Goal: Information Seeking & Learning: Compare options

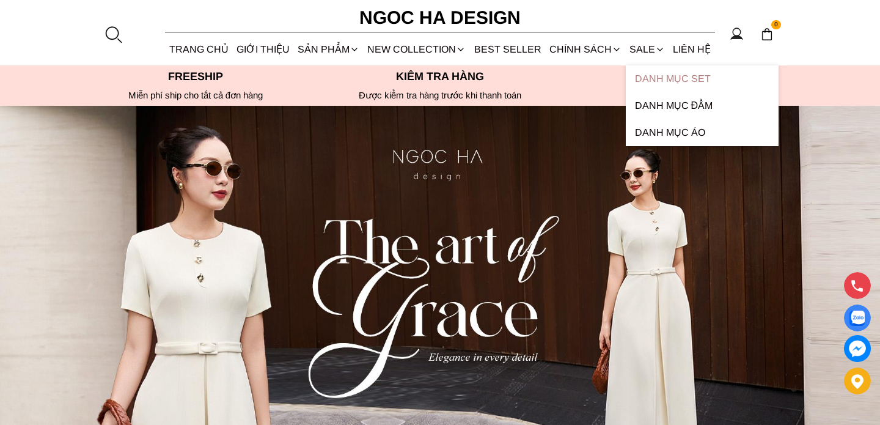
click at [649, 76] on link "Danh Mục Set" at bounding box center [702, 78] width 153 height 27
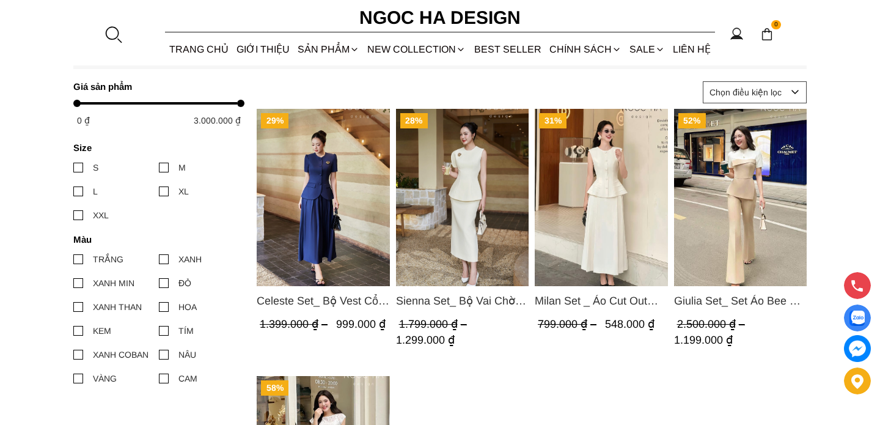
scroll to position [452, 0]
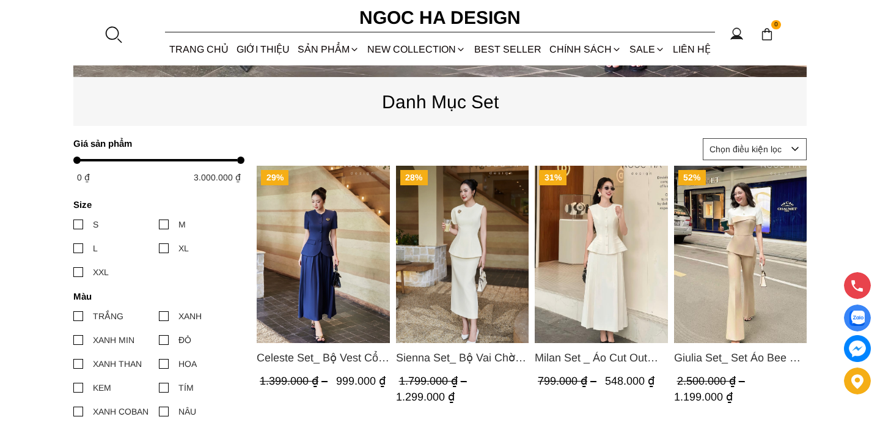
click at [590, 268] on img "Product image - Milan Set _ Áo Cut Out Tùng Không Tay Kết Hợp Chân Váy Xếp Ly A…" at bounding box center [601, 254] width 133 height 177
click at [329, 266] on img "Product image - Celeste Set_ Bộ Vest Cổ Tròn Chân Váy Nhún Xòe Màu Xanh Bò BJ142" at bounding box center [323, 254] width 133 height 177
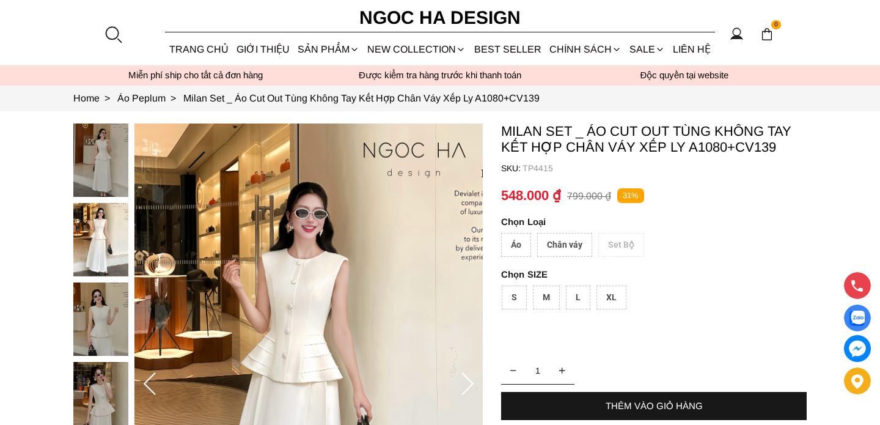
scroll to position [23, 0]
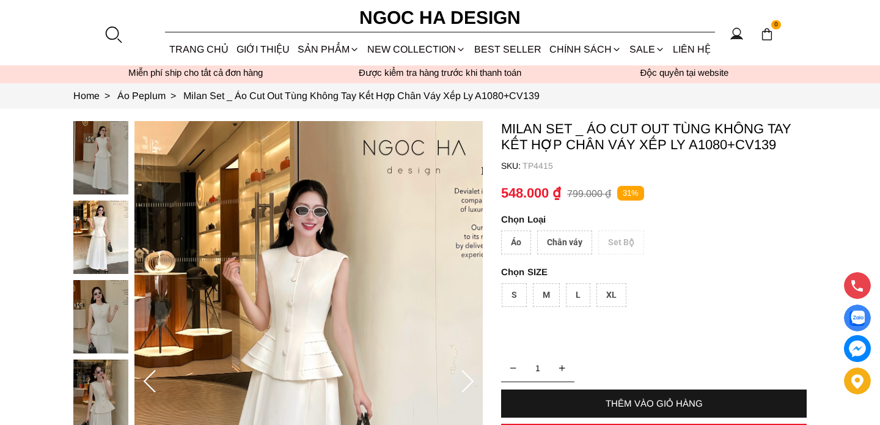
click at [521, 243] on div "Áo" at bounding box center [516, 242] width 30 height 24
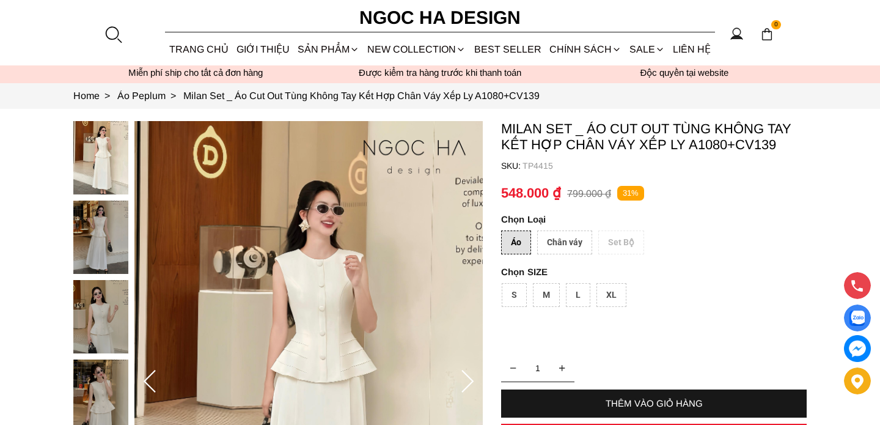
click at [561, 241] on div "Chân váy" at bounding box center [564, 242] width 55 height 24
click at [512, 241] on div "Áo" at bounding box center [516, 242] width 30 height 24
click at [616, 242] on div "Áo Chân váy Set Bộ" at bounding box center [654, 245] width 306 height 30
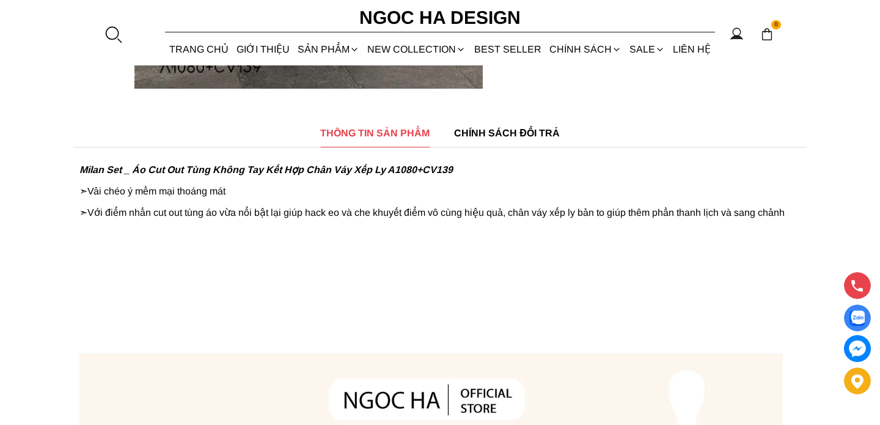
scroll to position [579, 0]
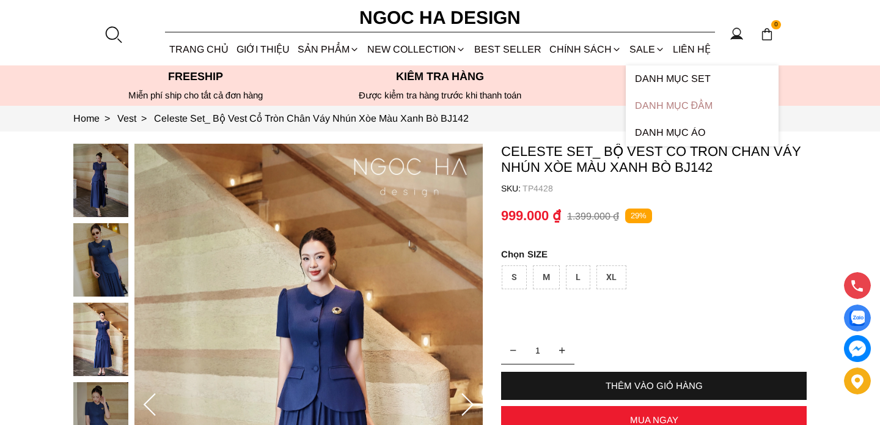
click at [665, 102] on link "Danh Mục Đầm" at bounding box center [702, 105] width 153 height 27
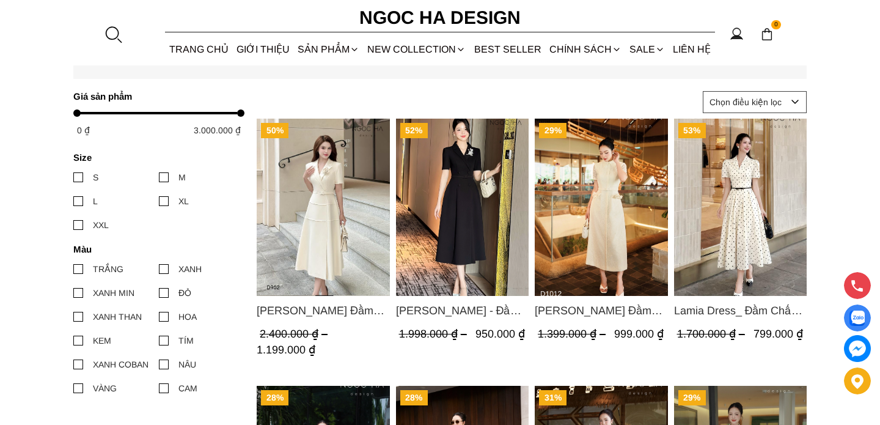
scroll to position [542, 0]
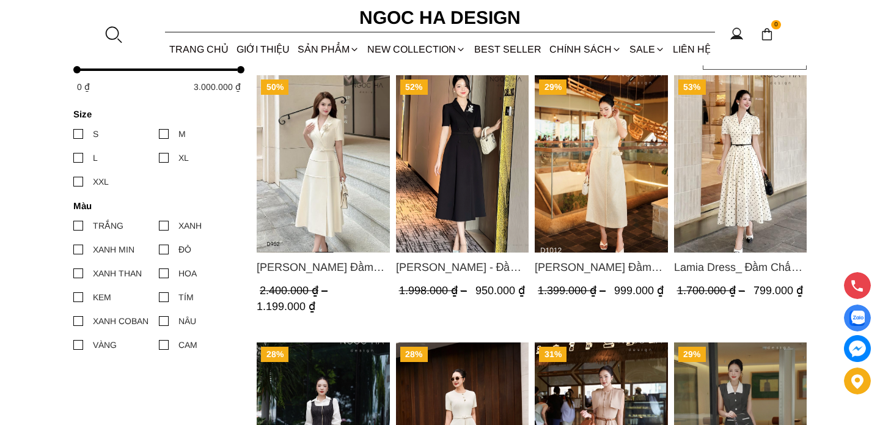
click at [341, 212] on img "Product image - Louisa Dress_ Đầm Cổ Vest Cài Hoa Tùng May Gân Nổi Kèm Đai Màu …" at bounding box center [323, 163] width 133 height 177
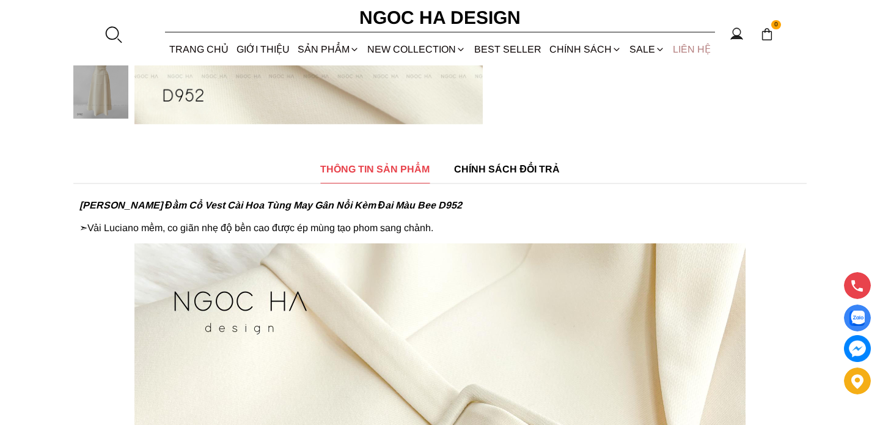
scroll to position [490, 0]
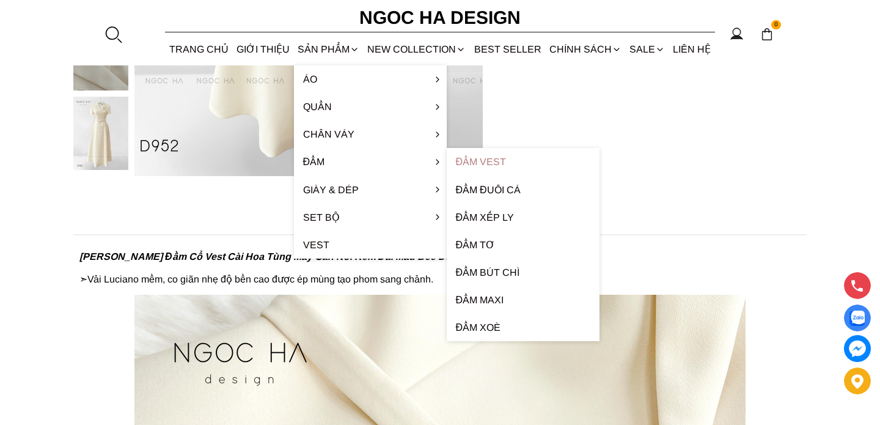
click at [489, 161] on link "Đầm Vest" at bounding box center [523, 161] width 153 height 27
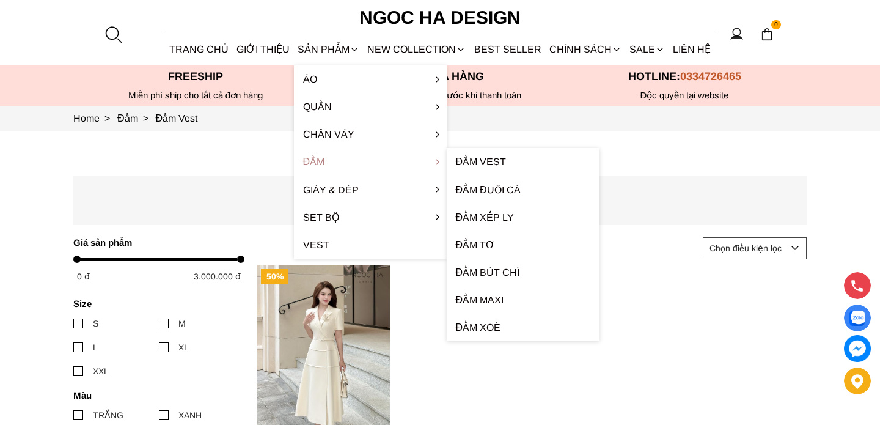
click at [338, 159] on link "Đầm" at bounding box center [370, 161] width 153 height 27
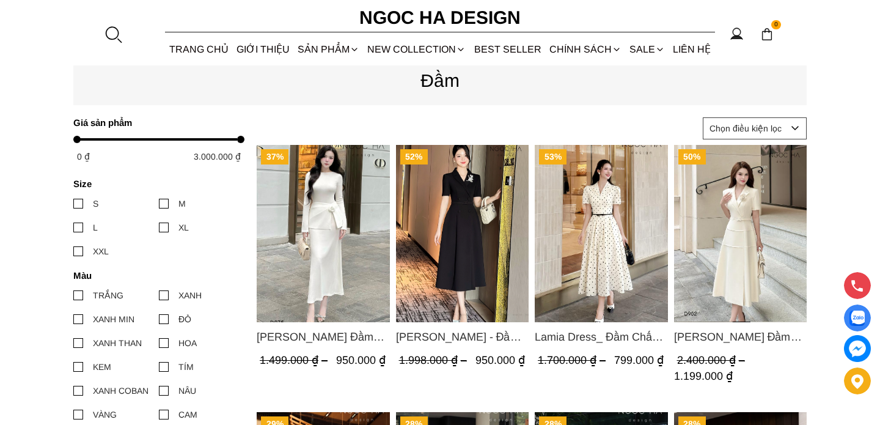
scroll to position [475, 0]
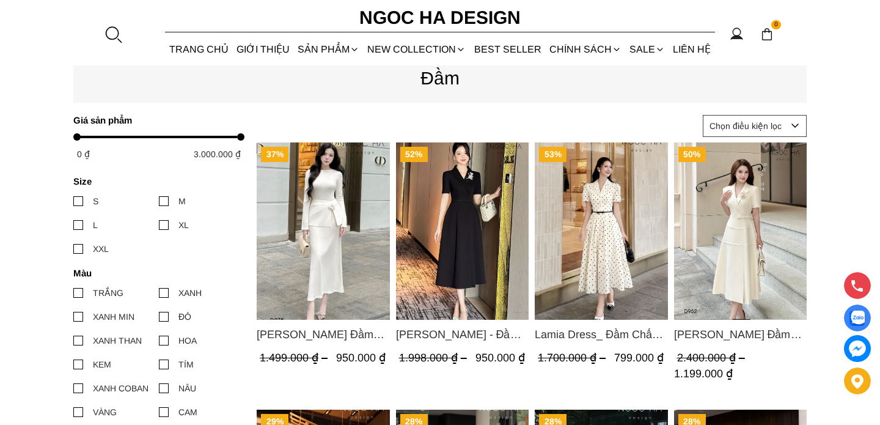
click at [612, 222] on img "Product image - Lamia Dress_ Đầm Chấm Bi Cổ Vest Màu Kem D1003" at bounding box center [601, 230] width 133 height 177
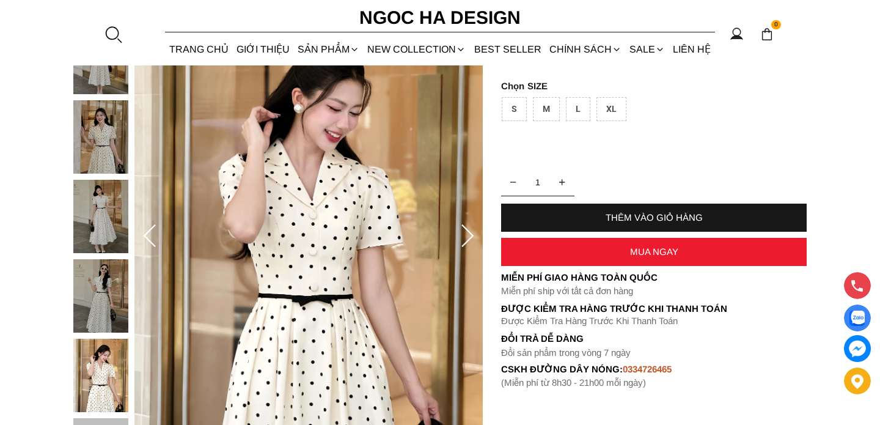
scroll to position [152, 0]
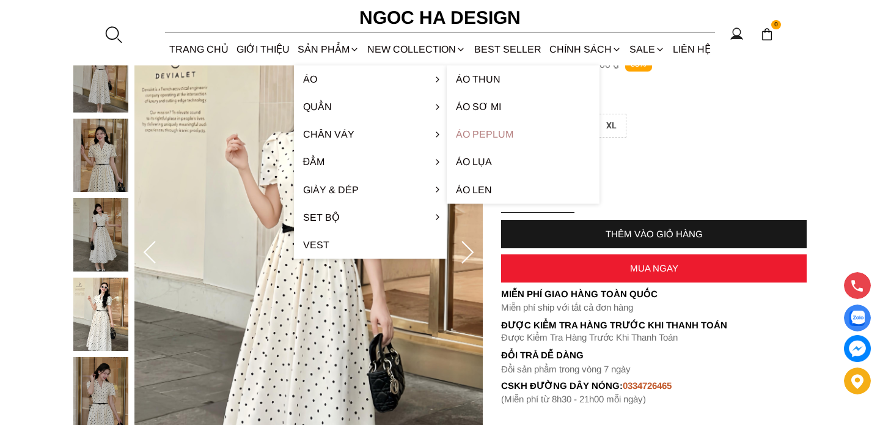
click at [481, 133] on link "Áo Peplum" at bounding box center [523, 133] width 153 height 27
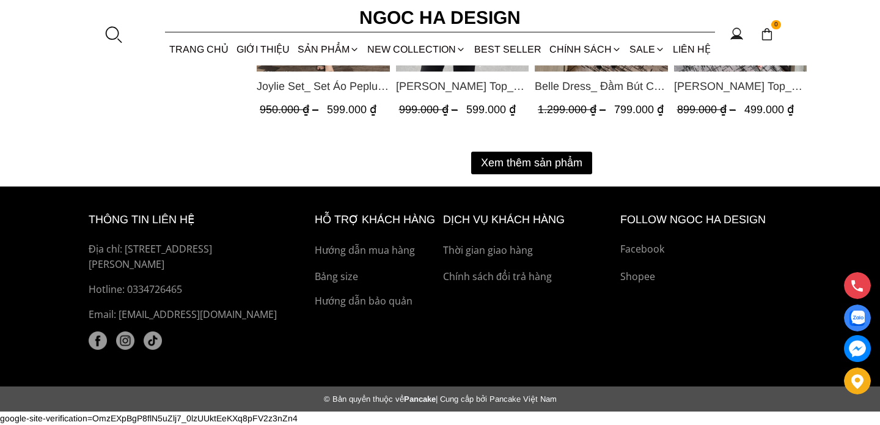
scroll to position [1729, 0]
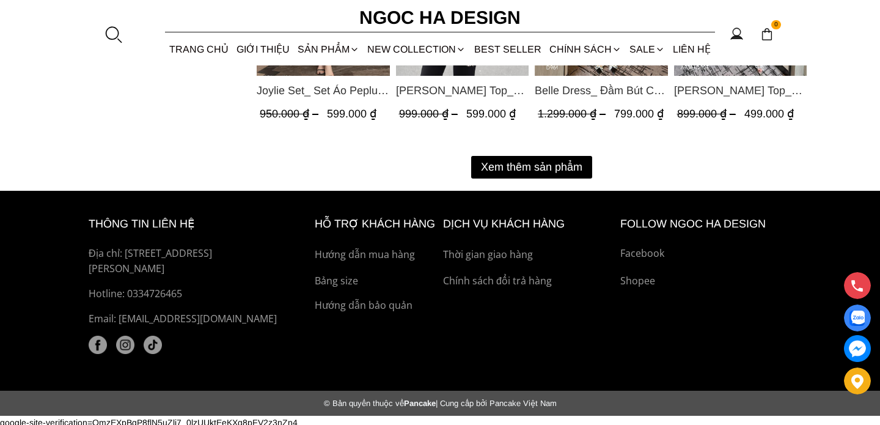
click at [545, 166] on button "Xem thêm sản phẩm" at bounding box center [531, 167] width 121 height 23
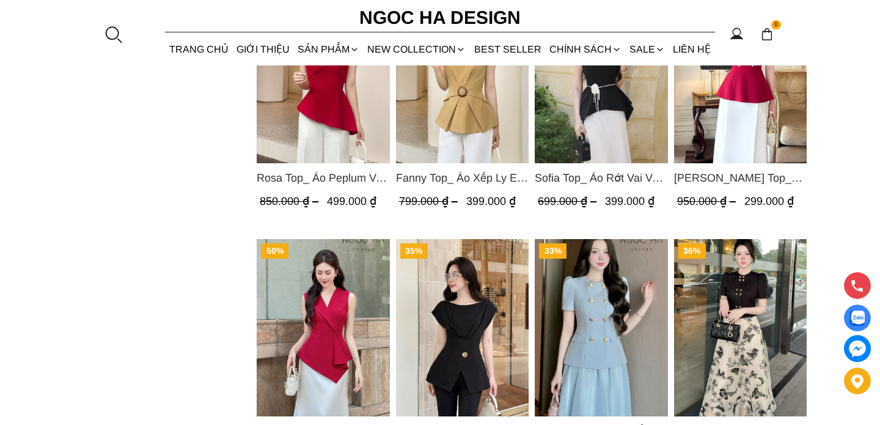
scroll to position [1197, 0]
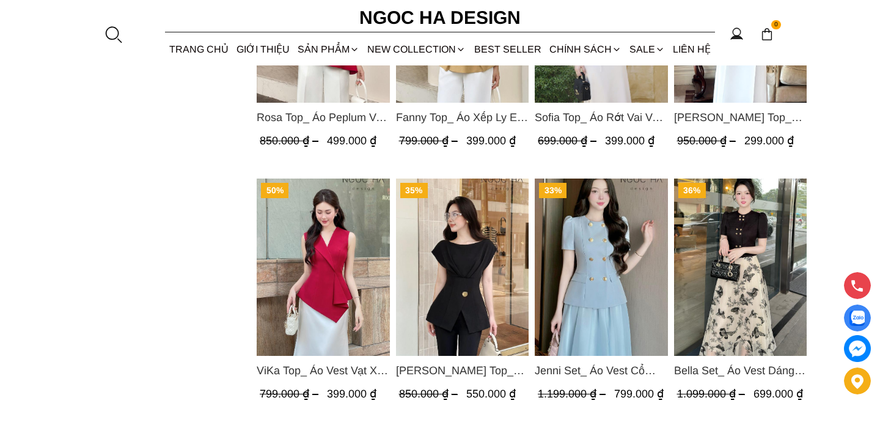
click at [610, 373] on span "Jenni Set_ Áo Vest Cổ Tròn Đính Cúc, Chân Váy Tơ Màu Xanh A1051+CV132" at bounding box center [601, 370] width 133 height 17
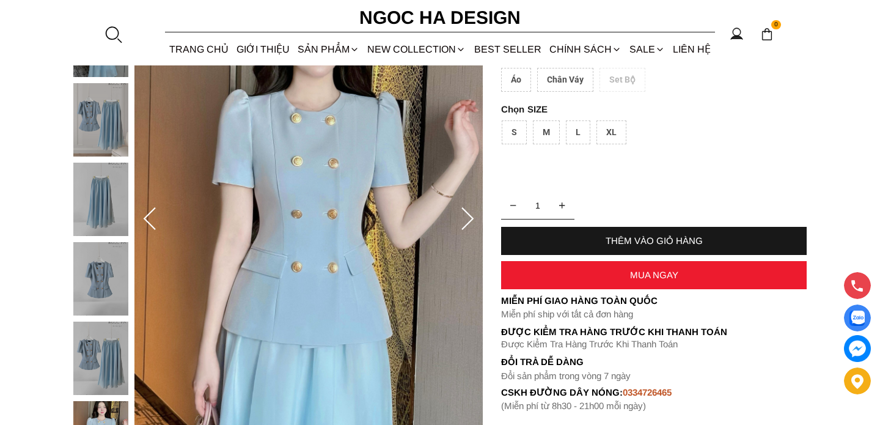
scroll to position [186, 0]
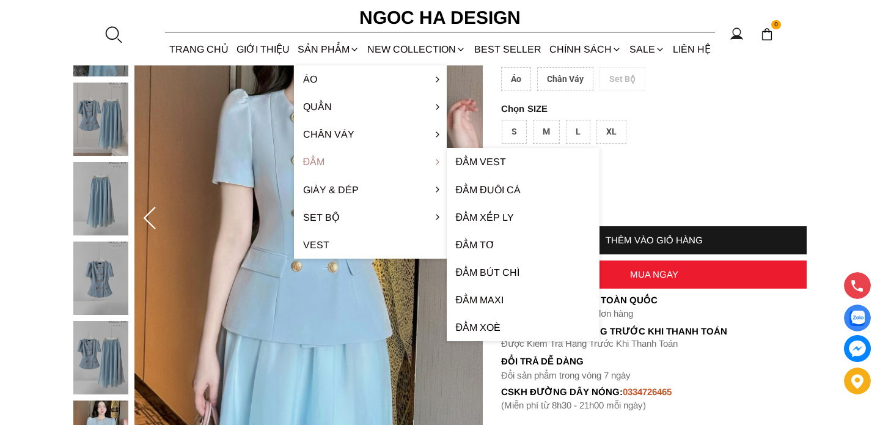
click at [317, 159] on link "Đầm" at bounding box center [370, 161] width 153 height 27
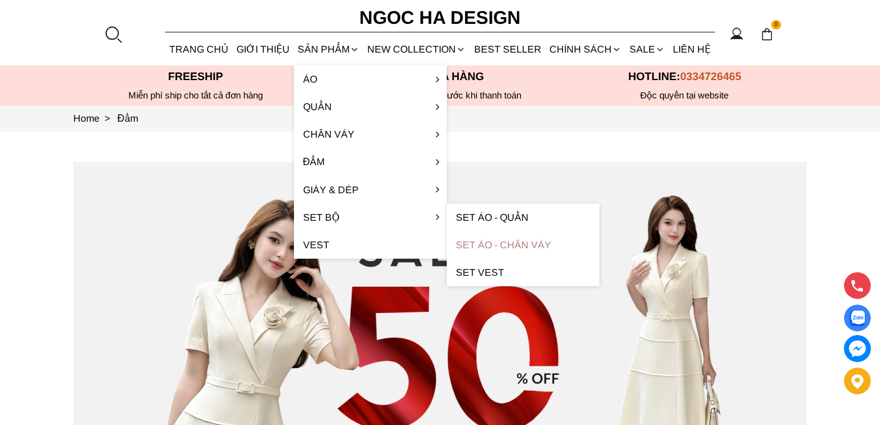
click at [483, 246] on link "Set Áo - Chân váy" at bounding box center [523, 244] width 153 height 27
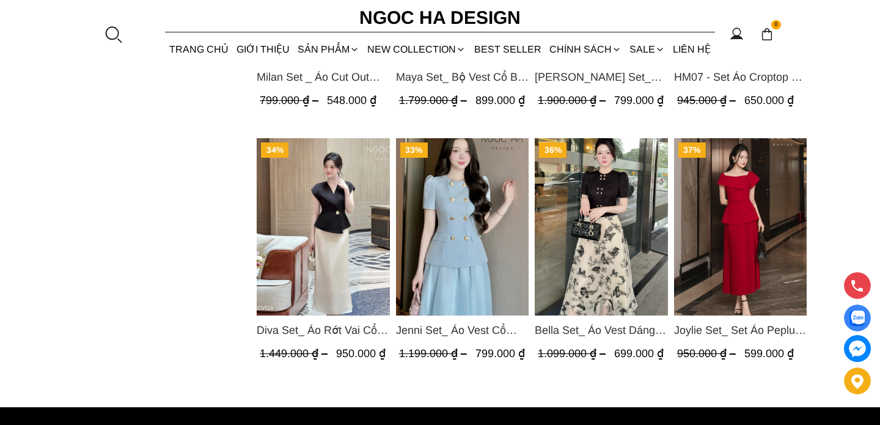
scroll to position [1008, 0]
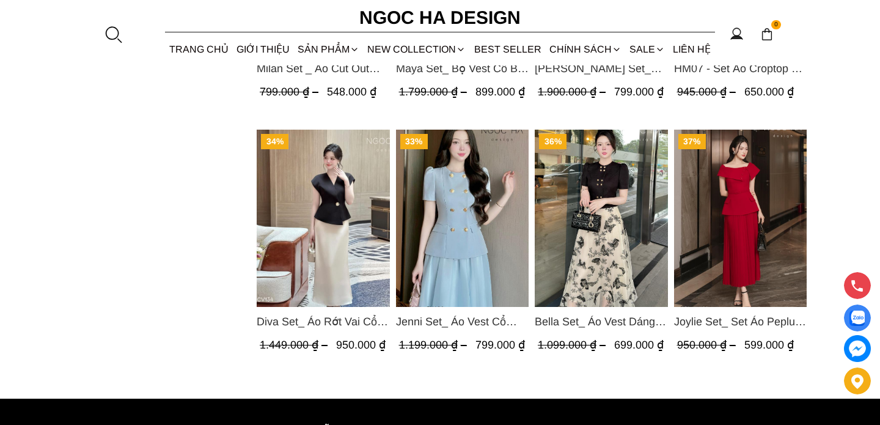
click at [610, 229] on img "Product image - Bella Set_ Áo Vest Dáng Lửng Cúc Đồng, Chân Váy Họa Tiết Bướm A…" at bounding box center [601, 218] width 133 height 177
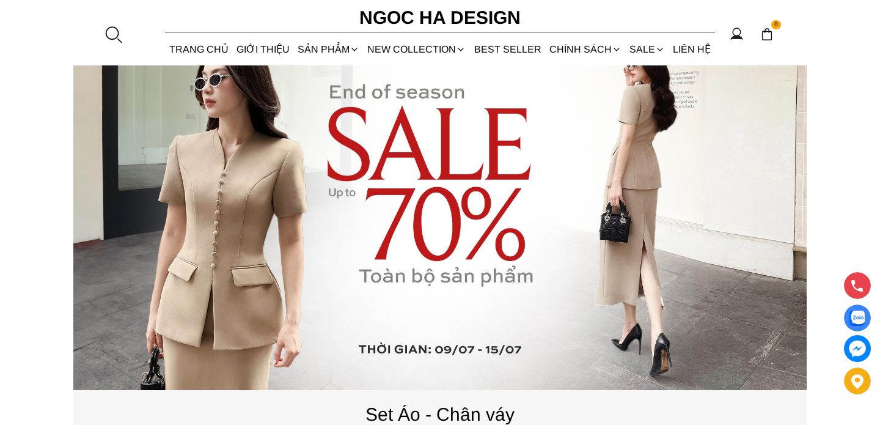
scroll to position [980, 0]
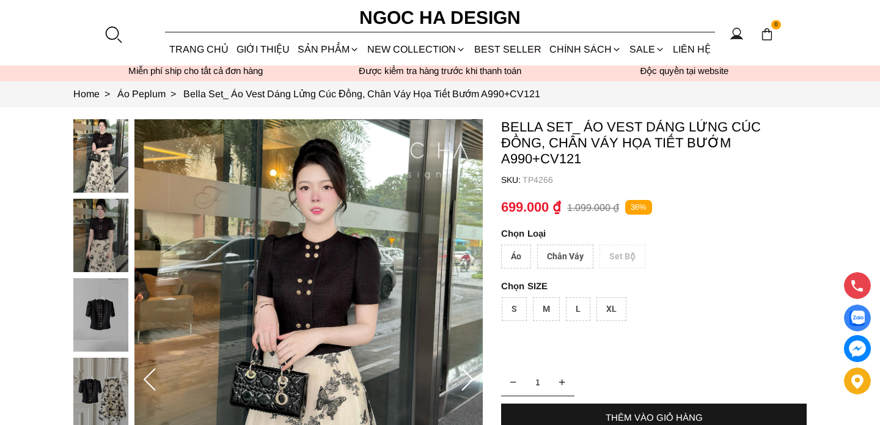
scroll to position [24, 0]
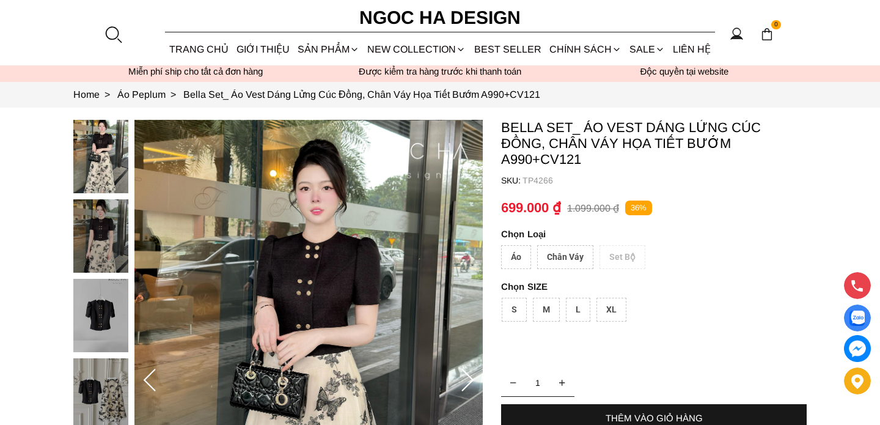
click at [100, 233] on img at bounding box center [100, 235] width 55 height 73
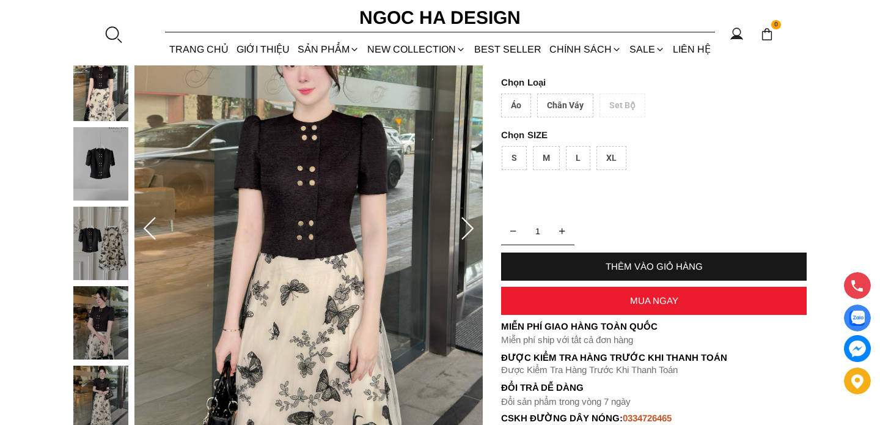
scroll to position [178, 0]
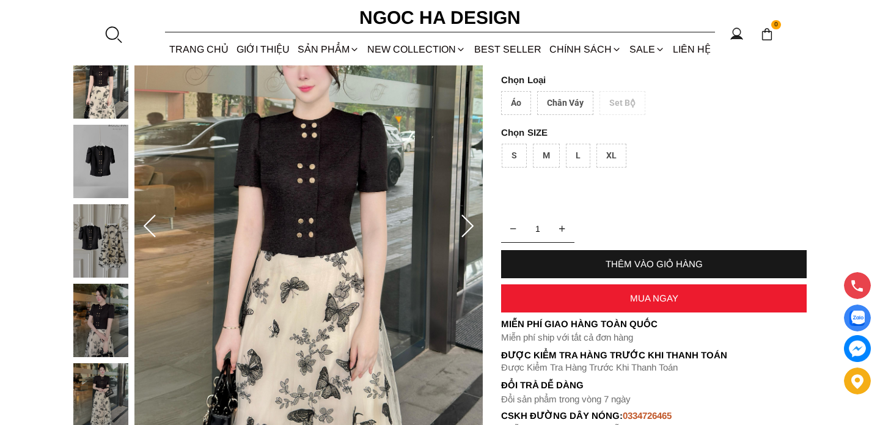
click at [98, 222] on img at bounding box center [100, 240] width 55 height 73
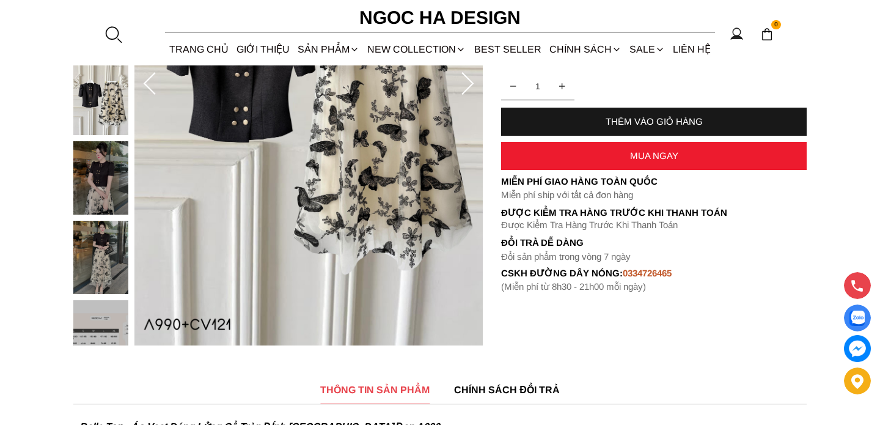
scroll to position [302, 0]
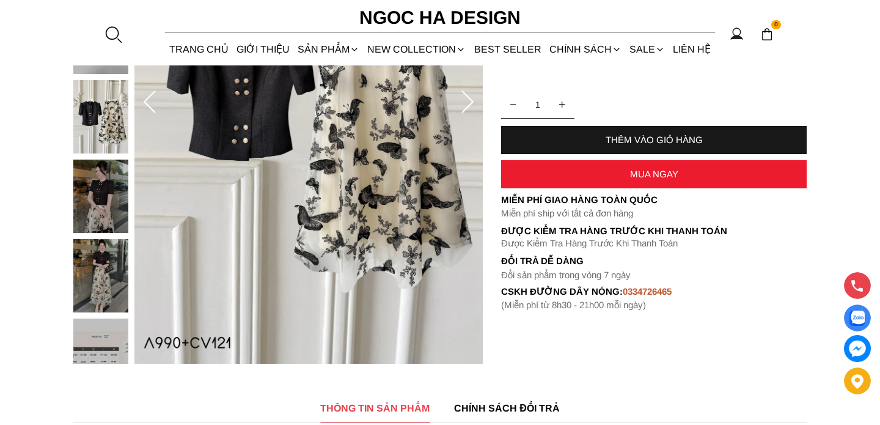
click at [99, 190] on img at bounding box center [100, 195] width 55 height 73
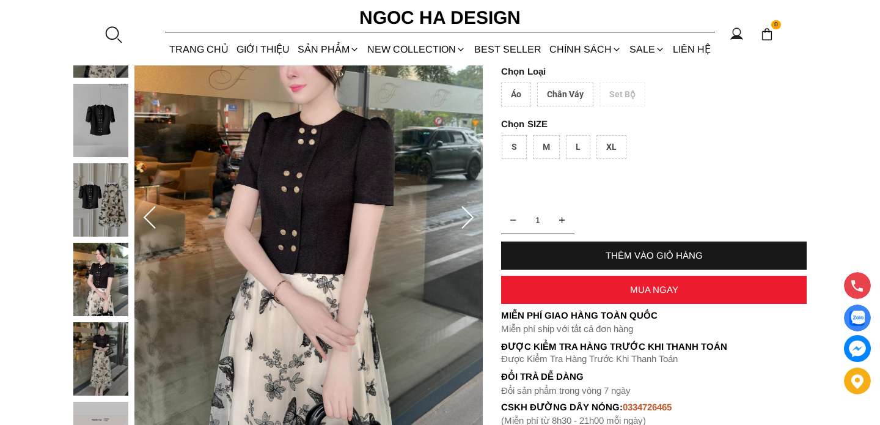
scroll to position [188, 0]
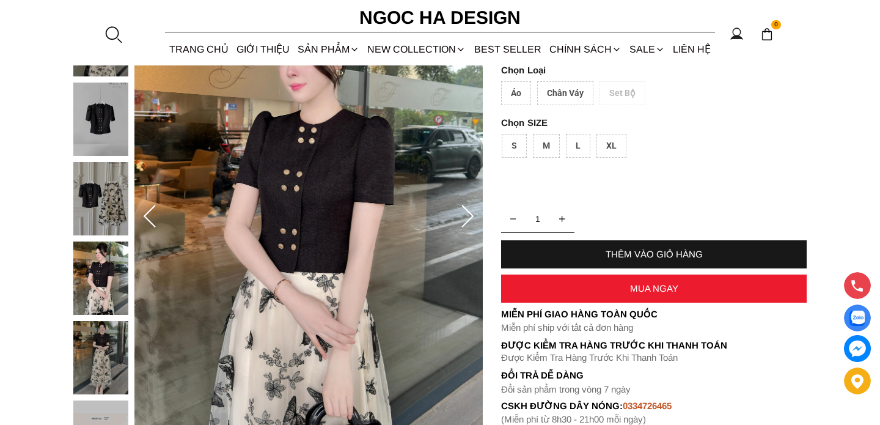
click at [109, 346] on img at bounding box center [100, 357] width 55 height 73
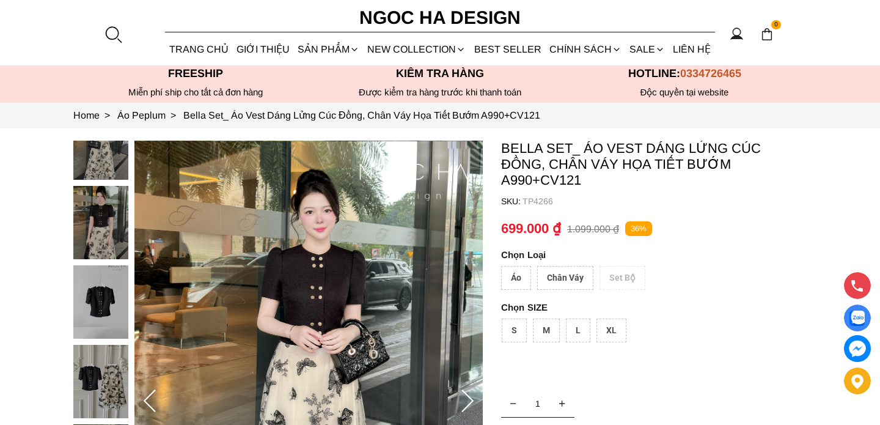
scroll to position [0, 0]
